Goal: Task Accomplishment & Management: Complete application form

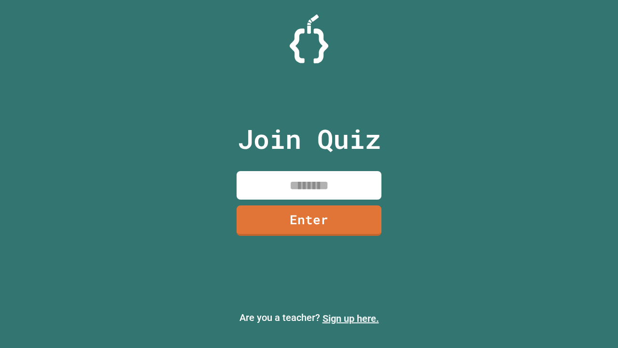
click at [351, 318] on link "Sign up here." at bounding box center [351, 318] width 56 height 12
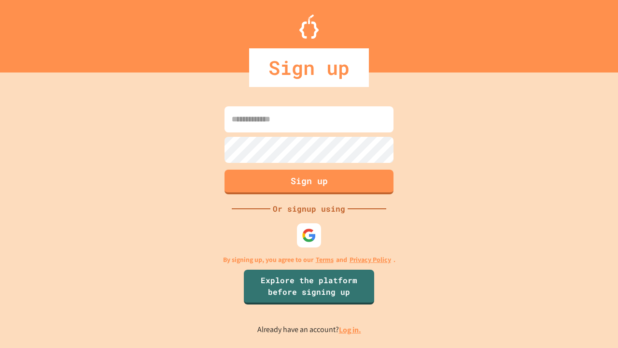
click at [351, 329] on link "Log in." at bounding box center [350, 329] width 22 height 10
